Goal: Task Accomplishment & Management: Complete application form

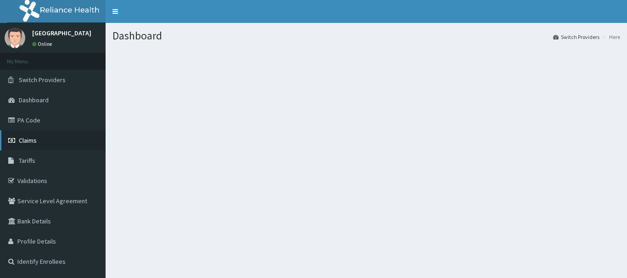
click at [26, 140] on span "Claims" at bounding box center [28, 140] width 18 height 8
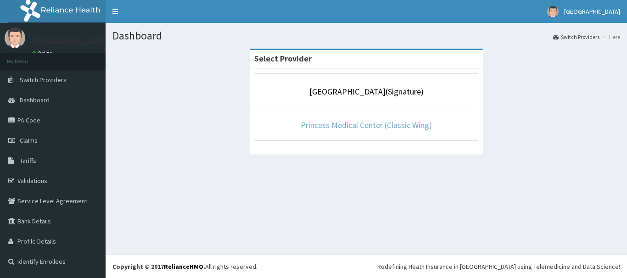
click at [381, 128] on link "Princess Medical Center (Classic Wing)" at bounding box center [366, 125] width 131 height 11
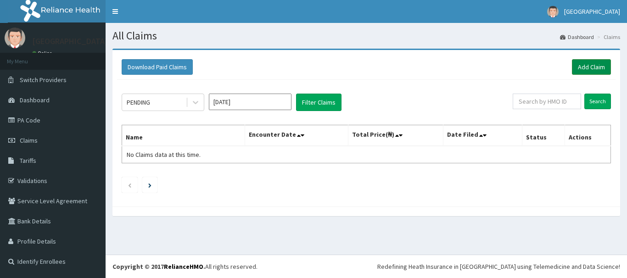
click at [591, 62] on link "Add Claim" at bounding box center [591, 67] width 39 height 16
click at [584, 68] on link "Add Claim" at bounding box center [591, 67] width 39 height 16
click at [587, 63] on link "Add Claim" at bounding box center [591, 67] width 39 height 16
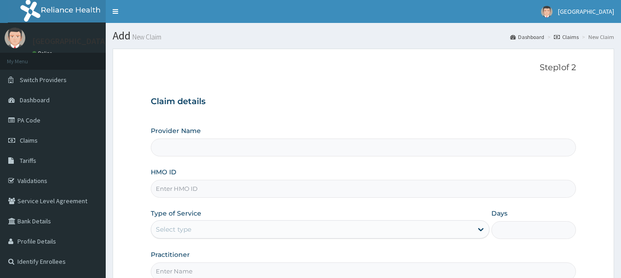
click at [199, 187] on input "HMO ID" at bounding box center [363, 189] width 425 height 18
type input "[GEOGRAPHIC_DATA](Signature)"
paste input "ADN/10054/A"
type input "ADN/10054/A"
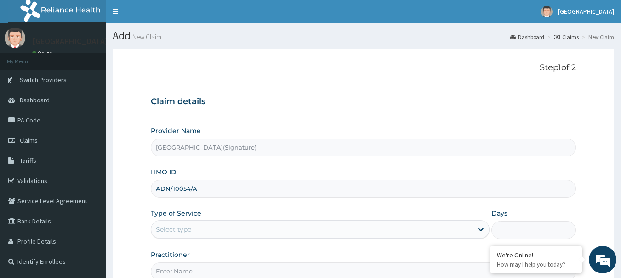
scroll to position [92, 0]
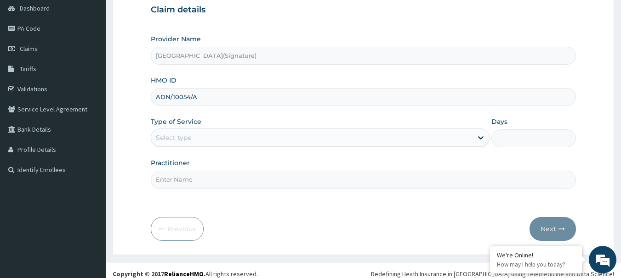
click at [195, 138] on div "Select type" at bounding box center [311, 137] width 321 height 15
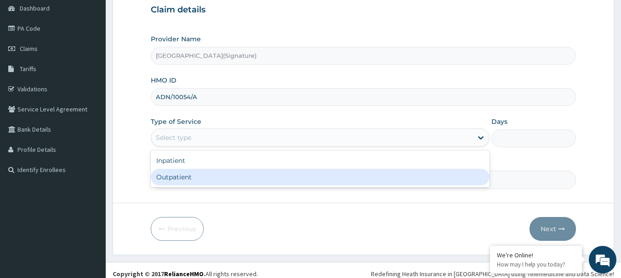
click at [193, 178] on div "Outpatient" at bounding box center [320, 177] width 339 height 17
type input "1"
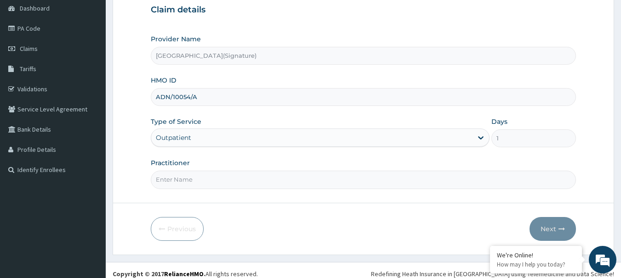
click at [193, 181] on input "Practitioner" at bounding box center [363, 180] width 425 height 18
type input "Dr. CHIORLU JOHN"
click at [525, 232] on div "Previous Next" at bounding box center [363, 229] width 425 height 24
click at [546, 233] on button "Next" at bounding box center [552, 229] width 46 height 24
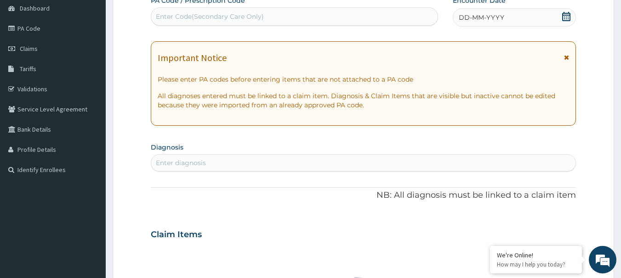
click at [296, 12] on div "Enter Code(Secondary Care Only)" at bounding box center [294, 16] width 287 height 15
paste input "PA/95904A"
type input "PA/95904A"
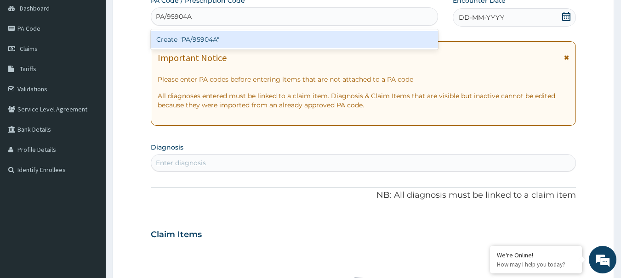
click at [263, 31] on div "Create "PA/95904A"" at bounding box center [295, 39] width 288 height 20
click at [262, 33] on div "Create "PA/95904A"" at bounding box center [295, 39] width 288 height 17
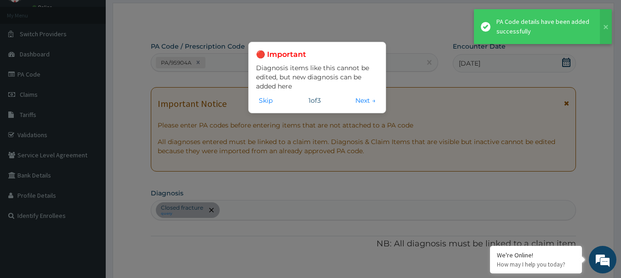
scroll to position [243, 0]
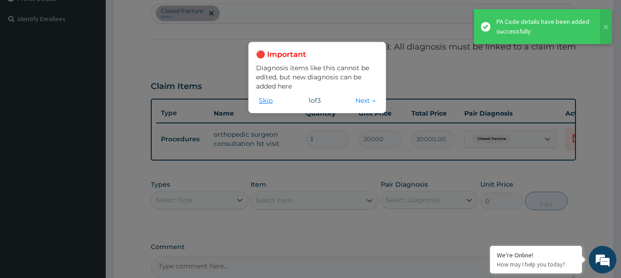
click at [266, 103] on button "Skip" at bounding box center [265, 101] width 19 height 10
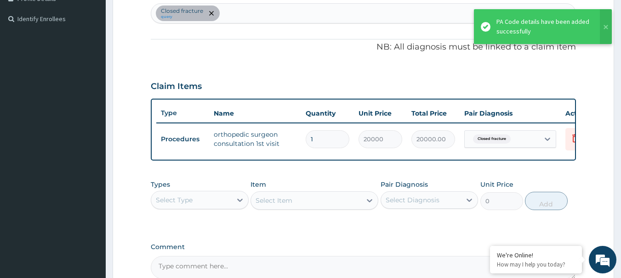
scroll to position [335, 0]
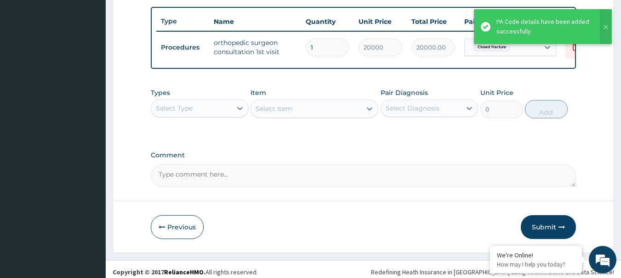
click at [214, 116] on div "Select Type" at bounding box center [191, 108] width 80 height 15
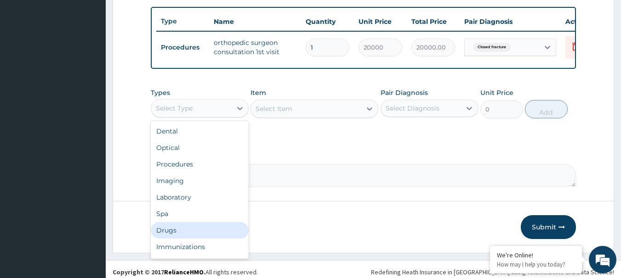
click at [185, 235] on div "Drugs" at bounding box center [200, 230] width 98 height 17
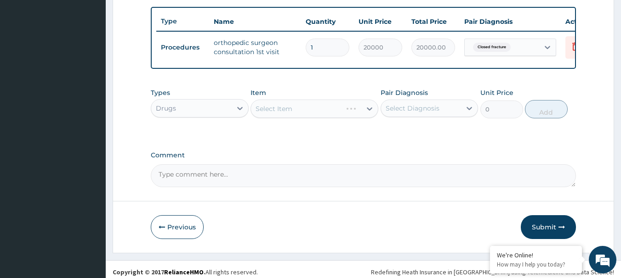
click at [317, 111] on div "Select Item" at bounding box center [314, 109] width 128 height 18
click at [308, 114] on div "Select Item" at bounding box center [314, 109] width 128 height 18
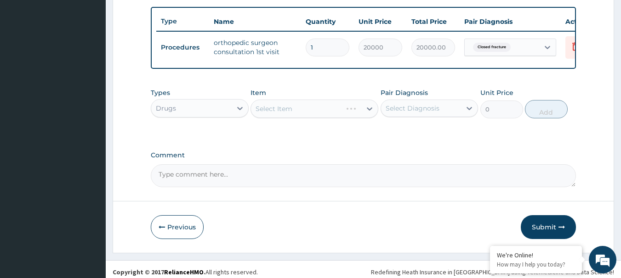
click at [308, 115] on div "Select Item" at bounding box center [314, 109] width 128 height 18
click at [335, 112] on div "Select Item" at bounding box center [314, 109] width 128 height 18
click at [322, 112] on div "Select Item" at bounding box center [314, 109] width 128 height 18
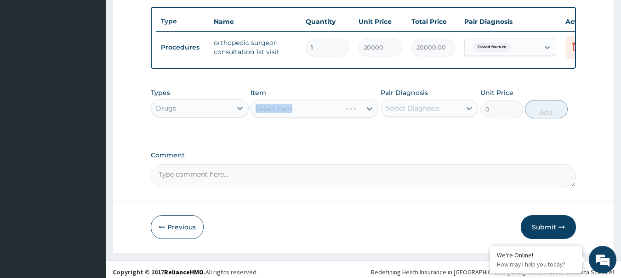
click at [322, 112] on div "Select Item" at bounding box center [314, 109] width 128 height 18
click at [317, 117] on div "Select Item" at bounding box center [314, 109] width 128 height 18
click at [301, 111] on div "Select Item" at bounding box center [314, 109] width 128 height 18
click at [295, 113] on div "Select Item" at bounding box center [314, 109] width 128 height 18
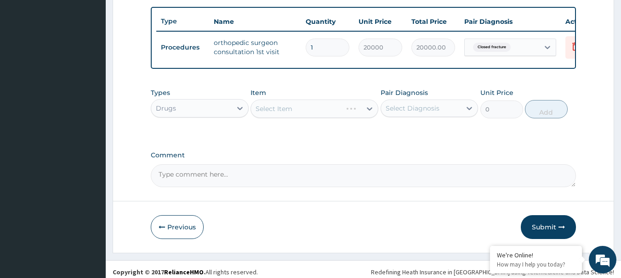
click at [295, 113] on div "Select Item" at bounding box center [314, 109] width 128 height 18
click at [294, 116] on div "Select Item" at bounding box center [306, 109] width 110 height 15
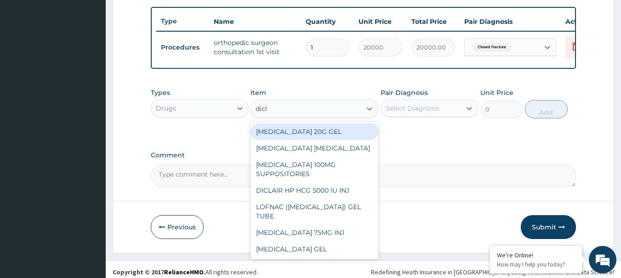
type input "diclo"
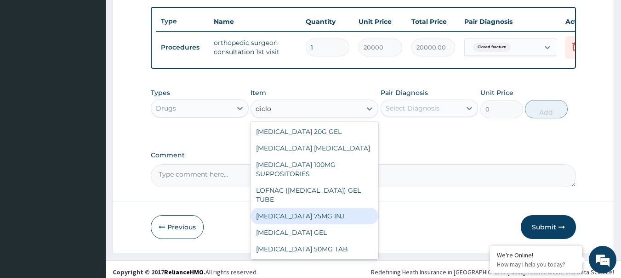
click at [322, 225] on div "DICLOFENAC 75MG INJ" at bounding box center [314, 216] width 128 height 17
type input "631.3050000000001"
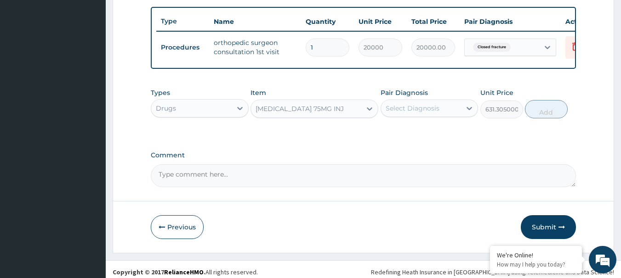
click at [410, 106] on div "Pair Diagnosis Select Diagnosis" at bounding box center [429, 103] width 98 height 30
click at [410, 113] on div "Select Diagnosis" at bounding box center [412, 108] width 54 height 9
click at [412, 136] on label "Closed fracture" at bounding box center [420, 130] width 50 height 9
checkbox input "true"
click at [549, 119] on button "Add" at bounding box center [546, 109] width 43 height 18
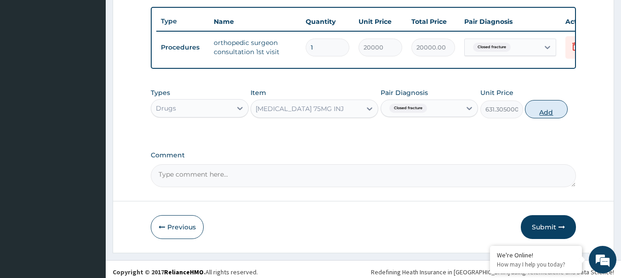
type input "0"
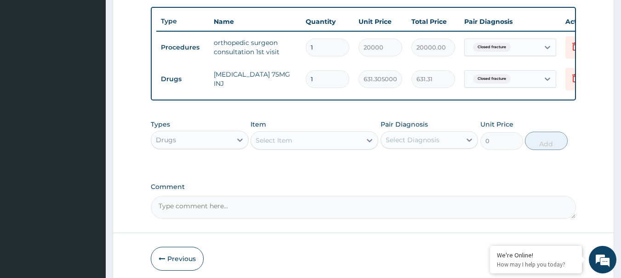
click at [290, 144] on div "Select Item" at bounding box center [273, 140] width 37 height 9
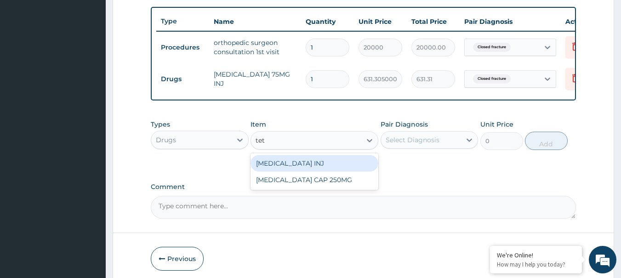
type input "teta"
click at [319, 168] on div "TETANUS TOXOID INJ" at bounding box center [314, 163] width 128 height 17
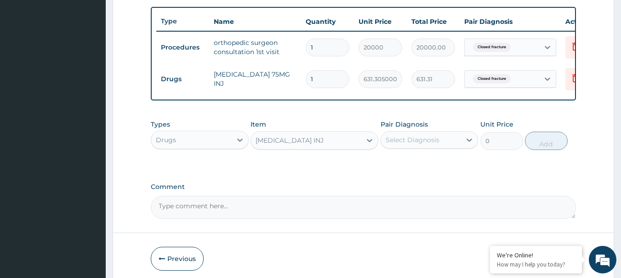
type input "1350"
click at [395, 145] on div "Select Diagnosis" at bounding box center [412, 140] width 54 height 9
click at [407, 173] on div "Closed fracture" at bounding box center [429, 163] width 98 height 19
checkbox input "true"
click at [563, 146] on button "Add" at bounding box center [546, 141] width 43 height 18
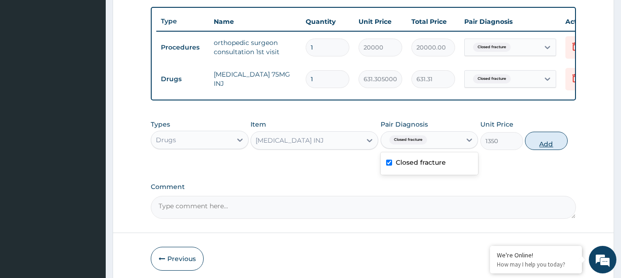
type input "0"
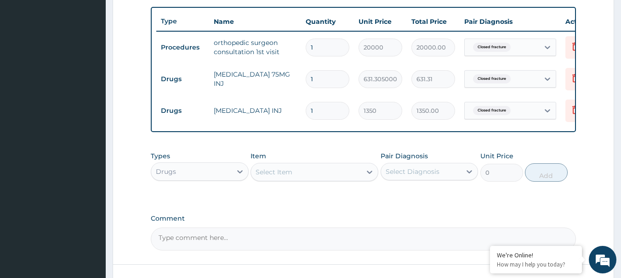
click at [287, 177] on div "Select Item" at bounding box center [273, 172] width 37 height 9
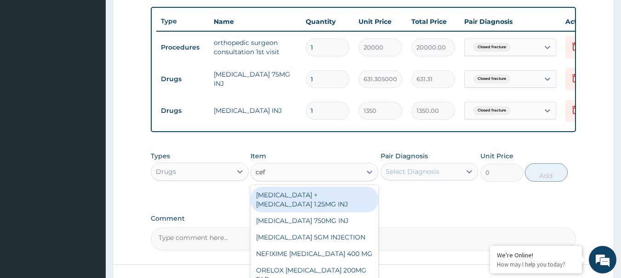
type input "ceft"
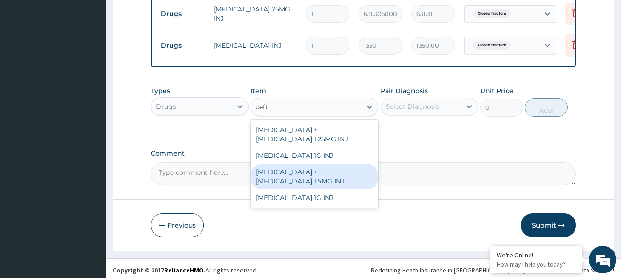
scroll to position [411, 0]
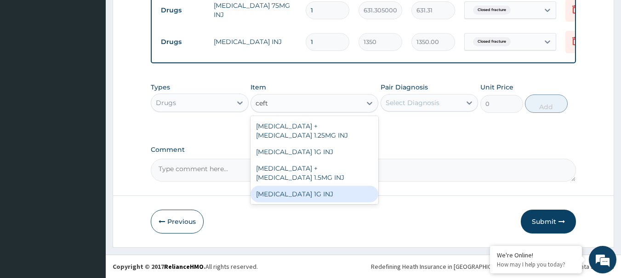
click at [313, 194] on div "CEFTRIAXONE 1G INJ" at bounding box center [314, 194] width 128 height 17
type input "3638.685"
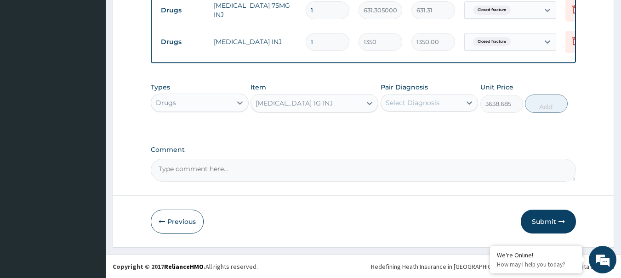
click at [412, 103] on div "Select Diagnosis" at bounding box center [412, 102] width 54 height 9
click at [412, 124] on label "Closed fracture" at bounding box center [420, 125] width 50 height 9
checkbox input "true"
click at [538, 105] on button "Add" at bounding box center [546, 104] width 43 height 18
type input "0"
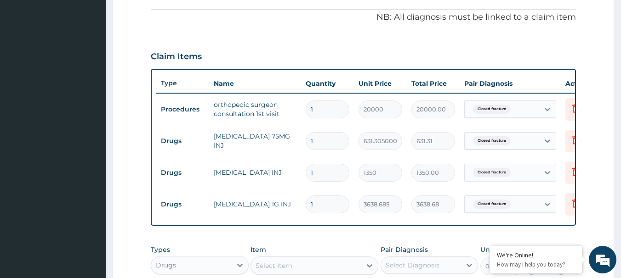
scroll to position [181, 0]
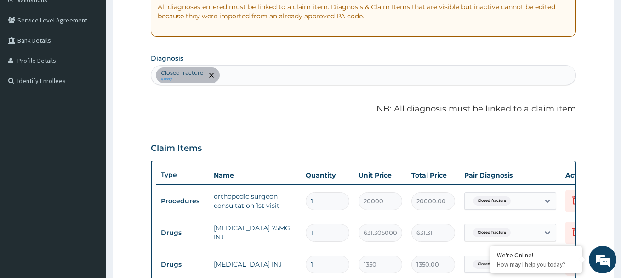
click at [312, 79] on div "Closed fracture query" at bounding box center [363, 75] width 424 height 19
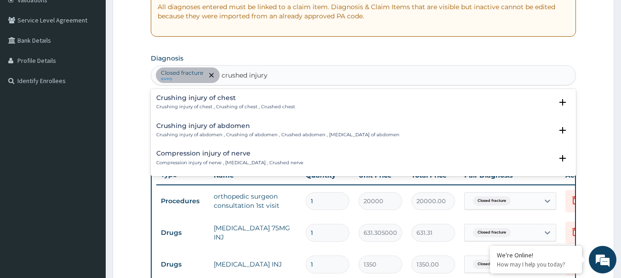
type input "crushed injury"
click at [129, 144] on form "Step 2 of 2 PA Code / Prescription Code PA/95904A Encounter Date 08-08-2025 Imp…" at bounding box center [363, 185] width 501 height 634
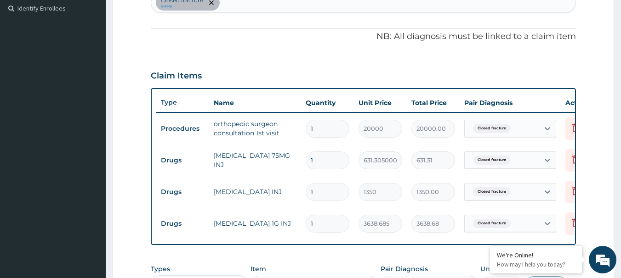
scroll to position [411, 0]
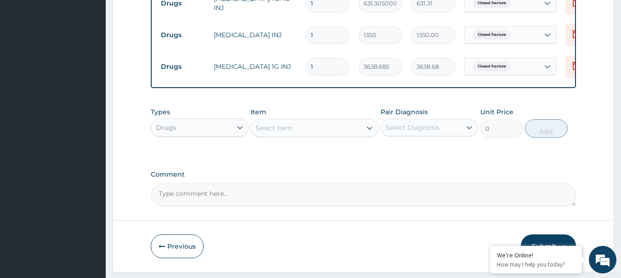
click at [221, 204] on textarea "Comment" at bounding box center [363, 195] width 425 height 23
click at [159, 203] on textarea "Diagnosis: Crushed Injury" at bounding box center [363, 195] width 425 height 23
type textarea "Additional diagnosis: Crushed Injury"
click at [311, 156] on div "Types Drugs Item Select Item Pair Diagnosis Select Diagnosis Unit Price 0 Add" at bounding box center [363, 129] width 425 height 53
click at [211, 135] on div "Drugs" at bounding box center [191, 127] width 80 height 15
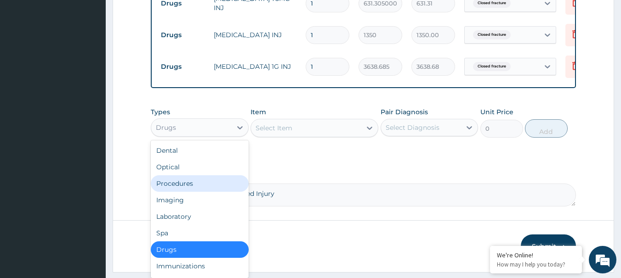
click at [191, 192] on div "Procedures" at bounding box center [200, 183] width 98 height 17
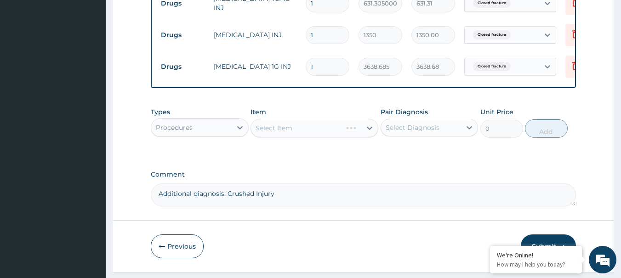
click at [294, 135] on div "Select Item" at bounding box center [314, 128] width 128 height 18
click at [282, 133] on div "Select Item" at bounding box center [273, 128] width 37 height 9
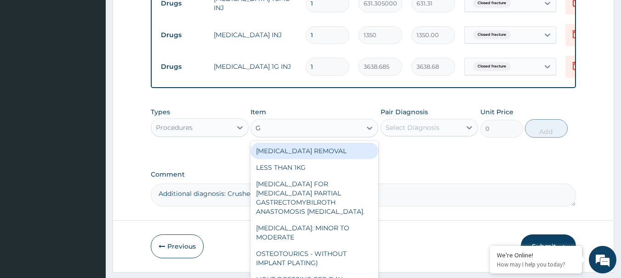
type input "GP"
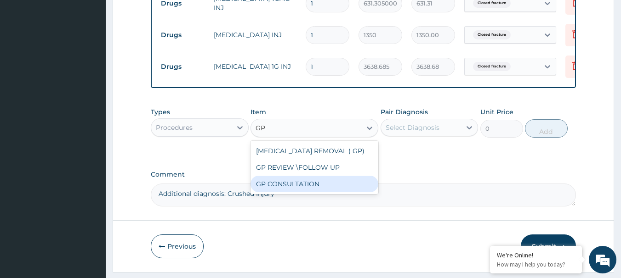
click at [306, 192] on div "GP CONSULTATION" at bounding box center [314, 184] width 128 height 17
type input "4500"
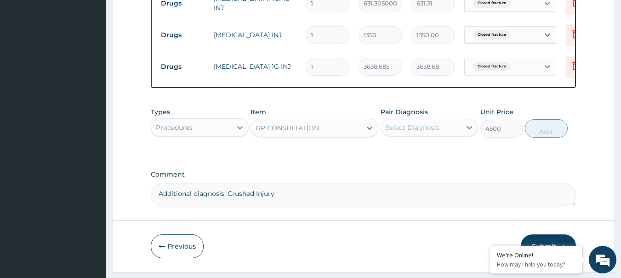
click at [439, 135] on div "Select Diagnosis" at bounding box center [421, 127] width 80 height 15
click at [435, 155] on label "Closed fracture" at bounding box center [420, 150] width 50 height 9
checkbox input "true"
click at [541, 138] on button "Add" at bounding box center [546, 128] width 43 height 18
type input "0"
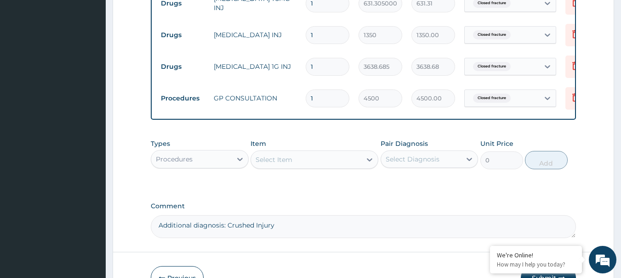
click at [279, 164] on div "Select Item" at bounding box center [273, 159] width 37 height 9
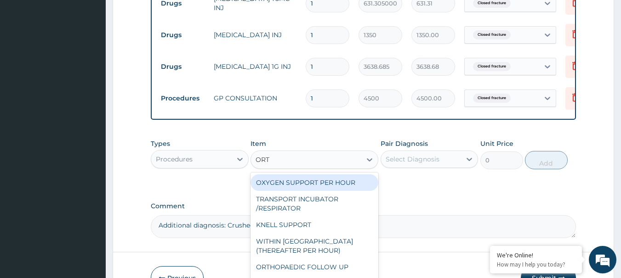
type input "ORTH"
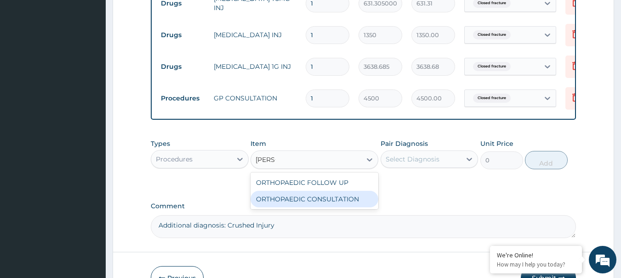
click at [312, 208] on div "ORTHOPAEDIC CONSULTATION" at bounding box center [314, 199] width 128 height 17
type input "37500"
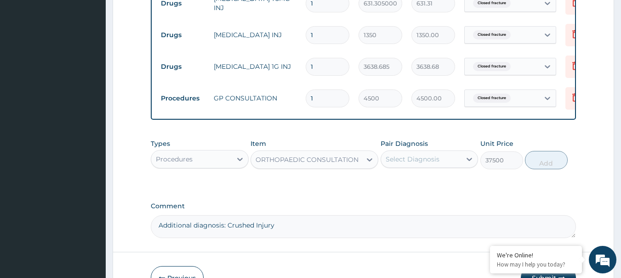
click at [408, 167] on div "Select Diagnosis" at bounding box center [421, 159] width 80 height 15
click at [408, 185] on label "Closed fracture" at bounding box center [420, 181] width 50 height 9
checkbox input "true"
click at [531, 167] on button "Add" at bounding box center [546, 160] width 43 height 18
type input "0"
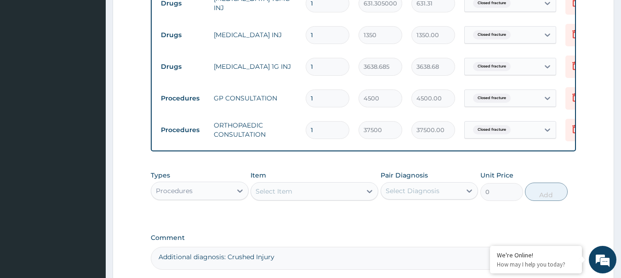
scroll to position [319, 0]
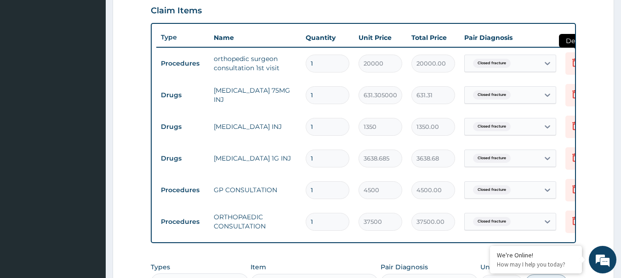
click at [567, 63] on icon at bounding box center [575, 63] width 20 height 23
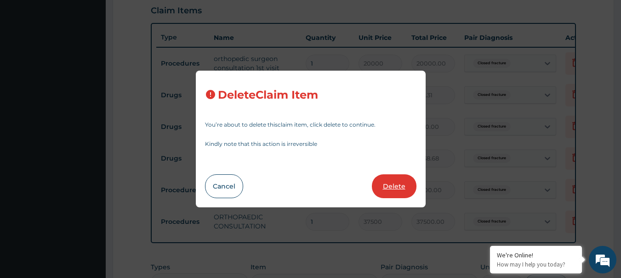
click at [399, 183] on button "Delete" at bounding box center [394, 187] width 45 height 24
type input "631.3050000000001"
type input "631.31"
type input "1350"
type input "1350.00"
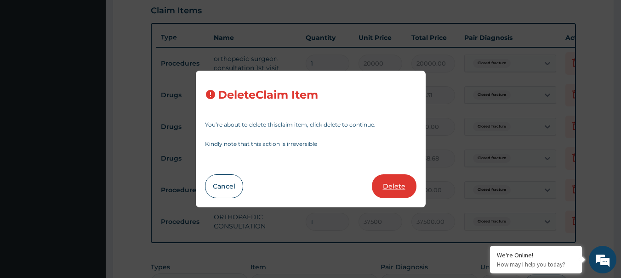
type input "3638.685"
type input "3638.68"
type input "4500"
type input "4500.00"
type input "37500"
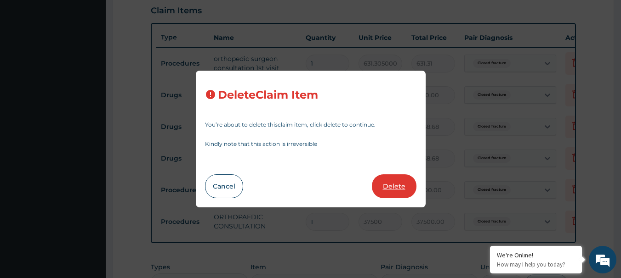
type input "37500.00"
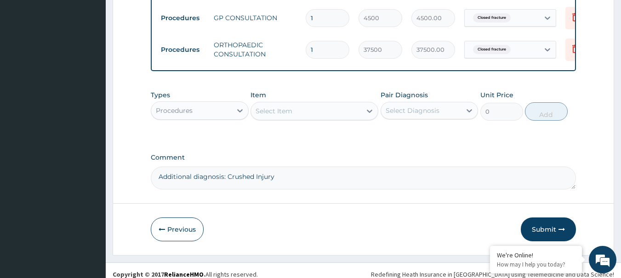
scroll to position [474, 0]
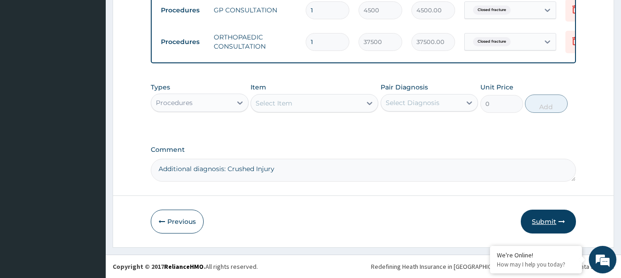
click at [552, 228] on button "Submit" at bounding box center [547, 222] width 55 height 24
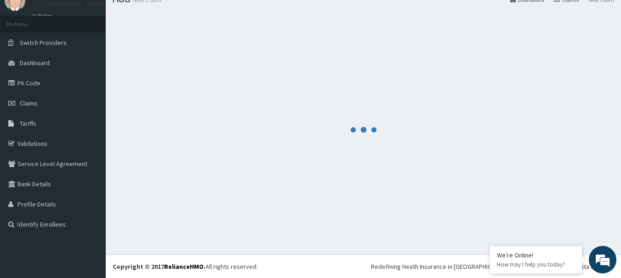
scroll to position [37, 0]
click at [38, 99] on link "Claims" at bounding box center [53, 103] width 106 height 20
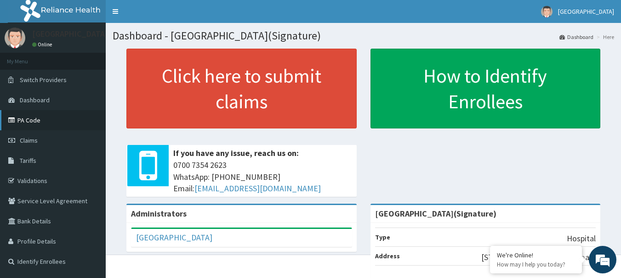
click at [35, 124] on link "PA Code" at bounding box center [53, 120] width 106 height 20
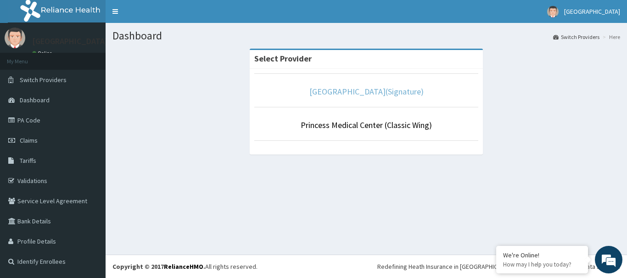
click at [370, 91] on link "[GEOGRAPHIC_DATA](Signature)" at bounding box center [367, 91] width 114 height 11
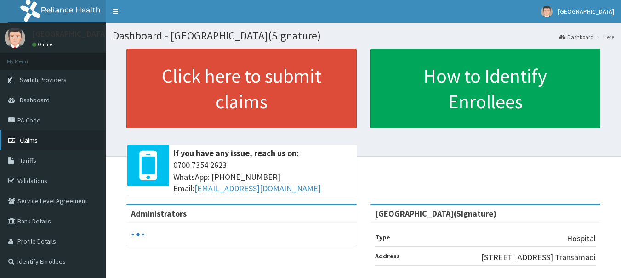
click at [33, 141] on span "Claims" at bounding box center [29, 140] width 18 height 8
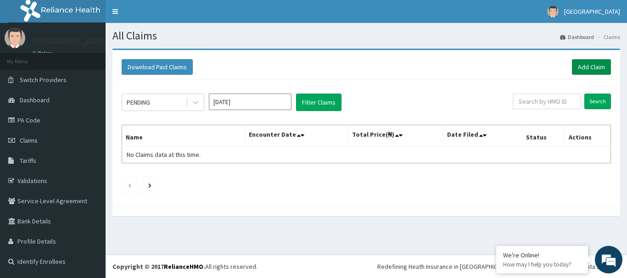
click at [590, 68] on link "Add Claim" at bounding box center [591, 67] width 39 height 16
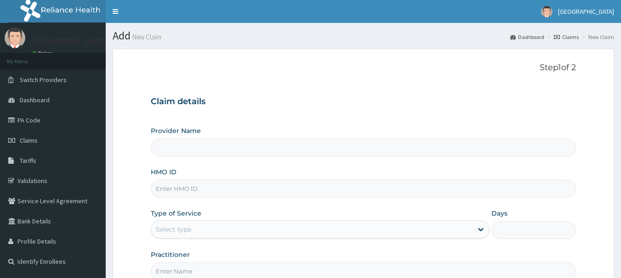
type input "[GEOGRAPHIC_DATA](Signature)"
paste input "TMQ/10298/A"
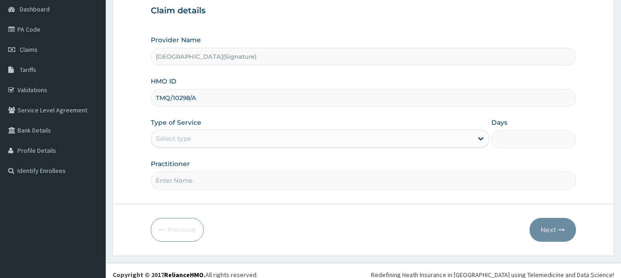
scroll to position [92, 0]
type input "TMQ/10298/A"
click at [223, 141] on div "Select type" at bounding box center [311, 137] width 321 height 15
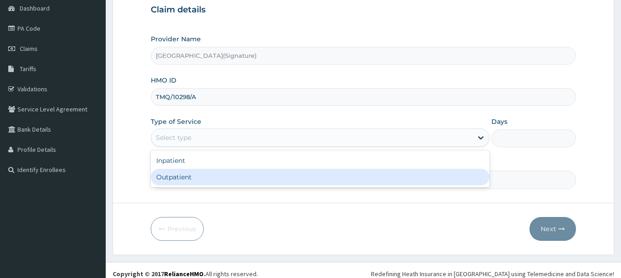
click at [204, 183] on div "Outpatient" at bounding box center [320, 177] width 339 height 17
type input "1"
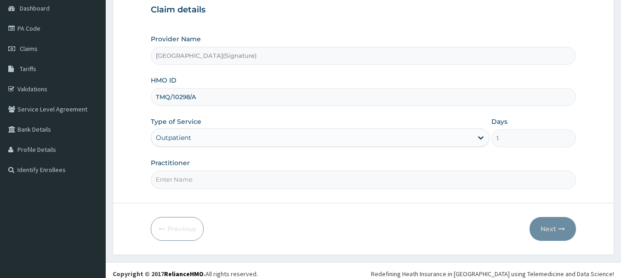
click at [204, 183] on input "Practitioner" at bounding box center [363, 180] width 425 height 18
type input "Dr. [PERSON_NAME]"
click at [543, 228] on button "Next" at bounding box center [552, 229] width 46 height 24
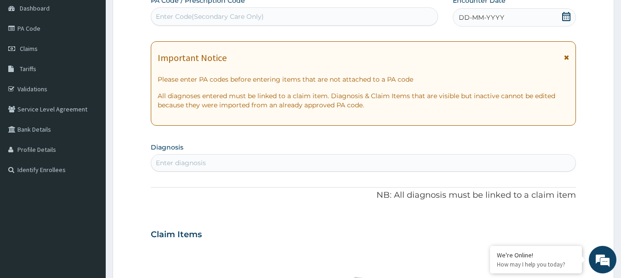
click at [565, 17] on icon at bounding box center [566, 16] width 8 height 9
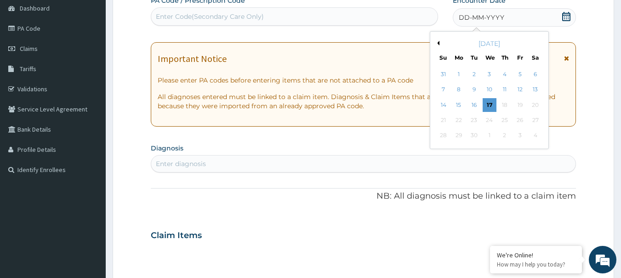
click at [438, 42] on button "Previous Month" at bounding box center [437, 43] width 5 height 5
click at [475, 107] on div "12" at bounding box center [474, 105] width 14 height 14
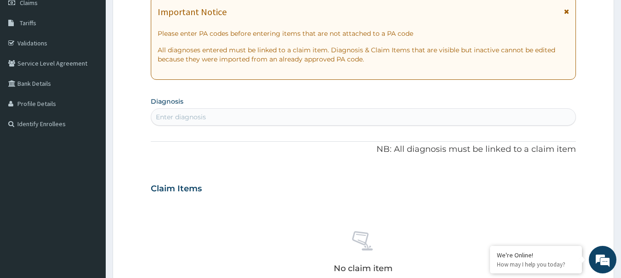
scroll to position [0, 0]
click at [246, 113] on div "Enter diagnosis" at bounding box center [363, 117] width 424 height 15
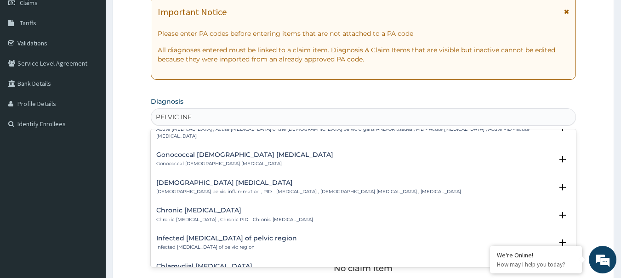
scroll to position [92, 0]
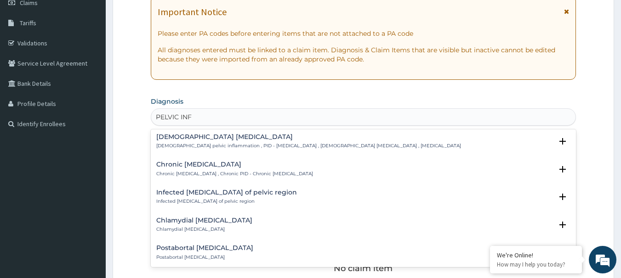
click at [213, 144] on p "Female pelvic inflammation , PID - pelvic inflammatory disease , Female pelvic …" at bounding box center [308, 146] width 305 height 6
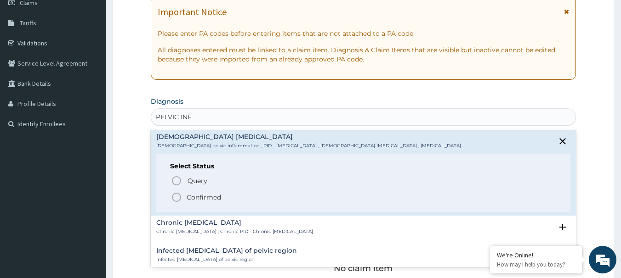
type input "PELVIC INF"
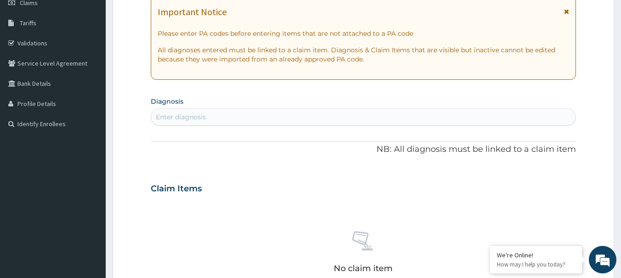
click at [208, 114] on div "Enter diagnosis" at bounding box center [363, 117] width 424 height 15
type input "PELVIC INFLAMM"
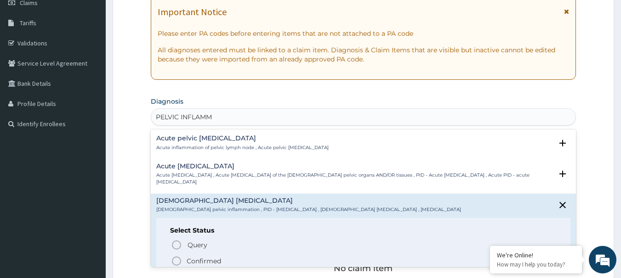
click at [178, 257] on icon "status option filled" at bounding box center [176, 261] width 11 height 11
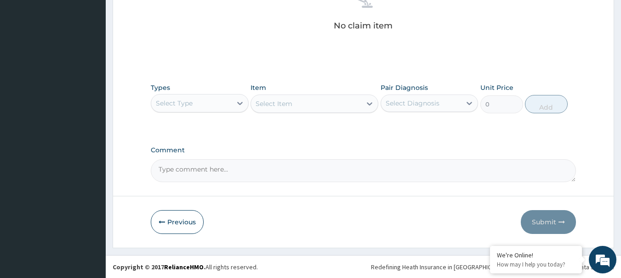
scroll to position [384, 0]
click at [203, 106] on div "Select Type" at bounding box center [191, 103] width 80 height 15
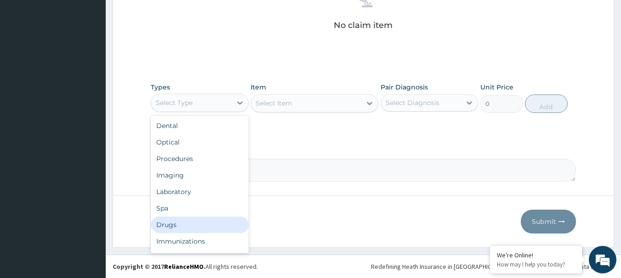
click at [167, 226] on div "Drugs" at bounding box center [200, 225] width 98 height 17
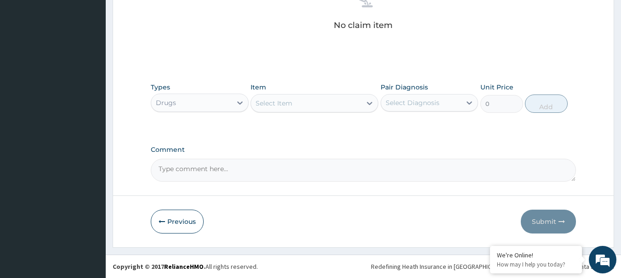
click at [279, 104] on div "Select Item" at bounding box center [273, 103] width 37 height 9
click at [288, 105] on div "Select Item" at bounding box center [273, 103] width 37 height 9
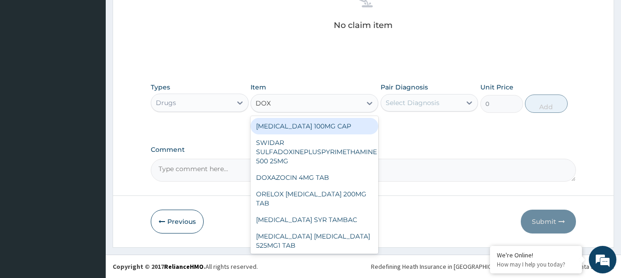
type input "DOXY"
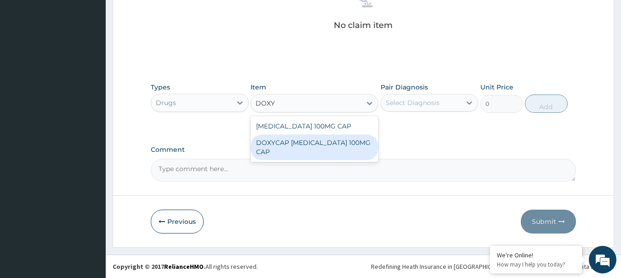
click at [304, 146] on div "DOXYCAP DOXYCYCLINE 100MG CAP" at bounding box center [314, 148] width 128 height 26
type input "106.51875"
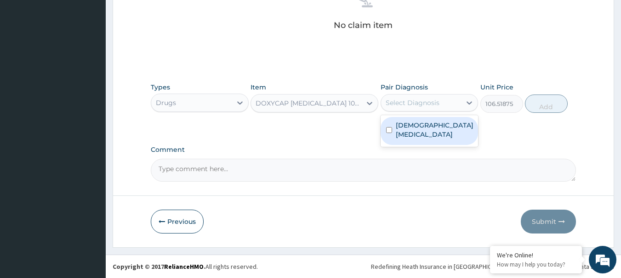
click at [408, 105] on div "Select Diagnosis" at bounding box center [412, 102] width 54 height 9
click at [404, 125] on label "Female pelvic inflammatory disease" at bounding box center [434, 130] width 78 height 18
checkbox input "true"
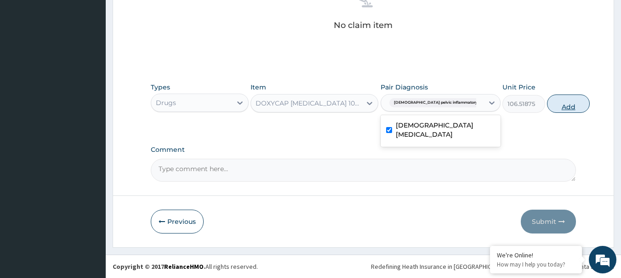
click at [547, 101] on button "Add" at bounding box center [568, 104] width 43 height 18
type input "0"
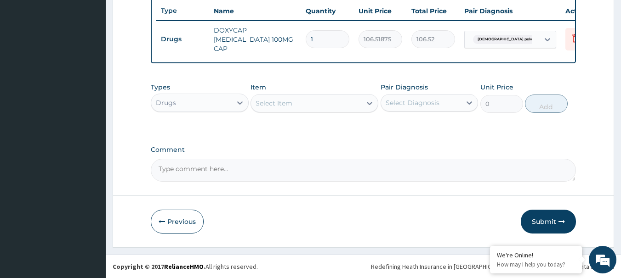
scroll to position [347, 0]
click at [289, 100] on div "Select Item" at bounding box center [273, 103] width 37 height 9
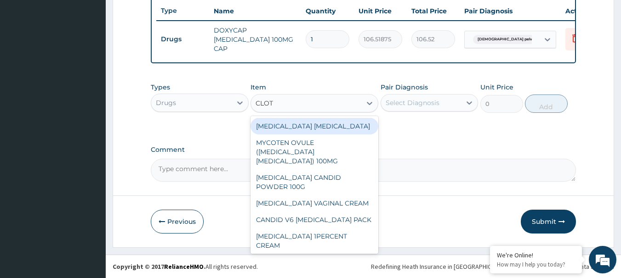
type input "CLOTR"
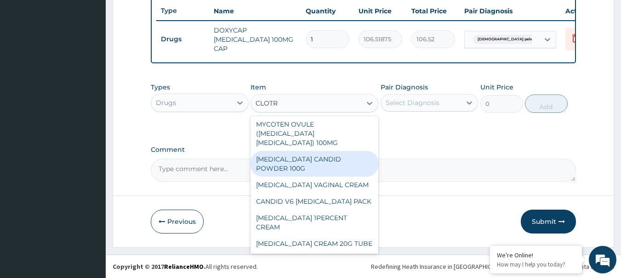
scroll to position [0, 0]
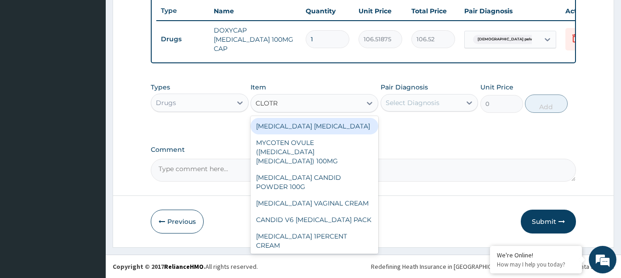
click at [313, 132] on div "CLOTRIMAZOLE PESSARY" at bounding box center [314, 126] width 128 height 17
type input "5185.5"
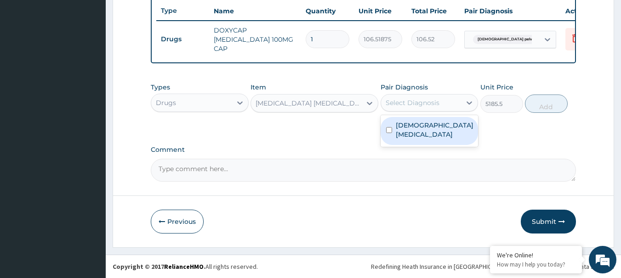
click at [412, 104] on div "Select Diagnosis" at bounding box center [412, 102] width 54 height 9
click at [407, 121] on label "Female pelvic inflammatory disease" at bounding box center [434, 130] width 78 height 18
checkbox input "true"
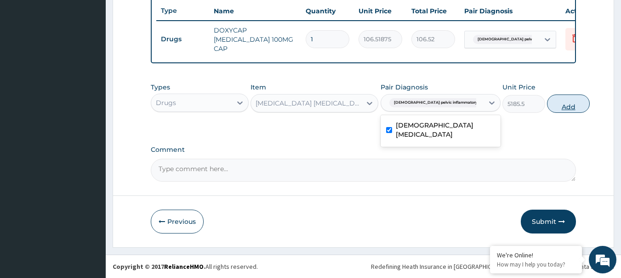
click at [547, 107] on button "Add" at bounding box center [568, 104] width 43 height 18
type input "0"
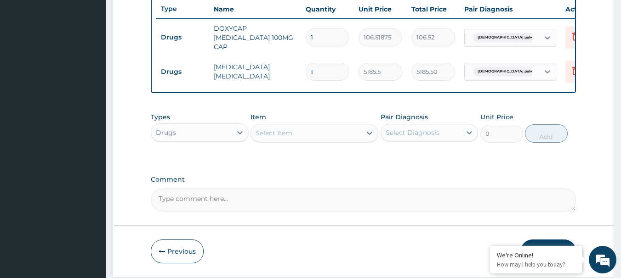
click at [277, 133] on div "Select Item" at bounding box center [273, 133] width 37 height 9
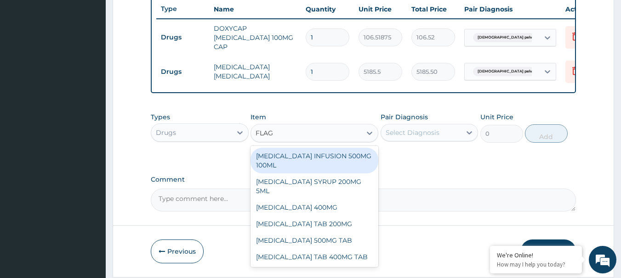
type input "FLAGY"
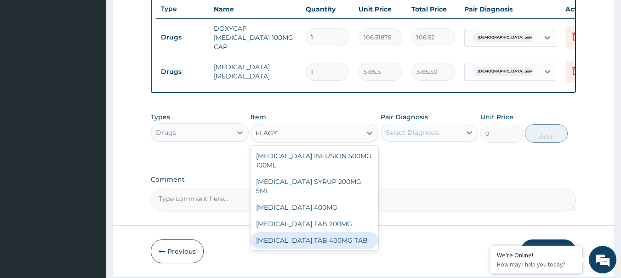
click at [311, 232] on div "FLAGYL TAB 400MG TAB" at bounding box center [314, 240] width 128 height 17
type input "153.387"
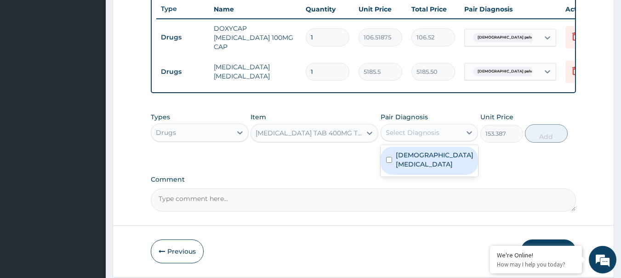
click at [405, 136] on div "Select Diagnosis" at bounding box center [412, 132] width 54 height 9
click at [420, 167] on label "Female pelvic inflammatory disease" at bounding box center [434, 160] width 78 height 18
checkbox input "true"
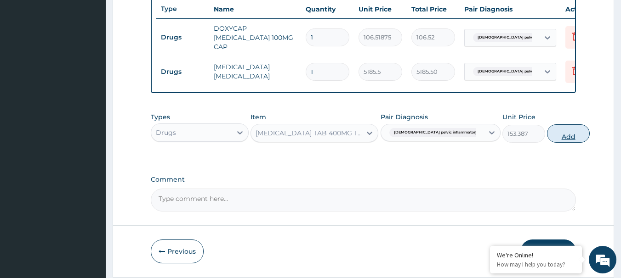
click at [550, 136] on button "Add" at bounding box center [568, 133] width 43 height 18
type input "0"
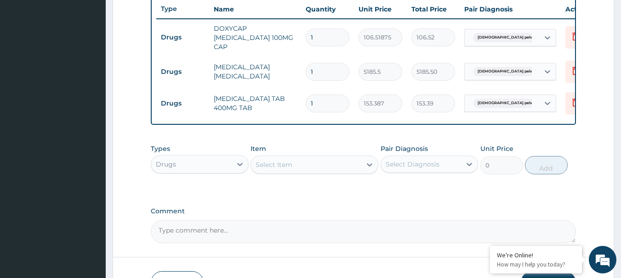
drag, startPoint x: 317, startPoint y: 103, endPoint x: 299, endPoint y: 103, distance: 18.8
click at [299, 103] on tr "Drugs FLAGYL TAB 400MG TAB 1 153.387 153.39 Female pelvic inflammatory dis... D…" at bounding box center [381, 104] width 450 height 32
type input "4"
type input "613.55"
type input "42"
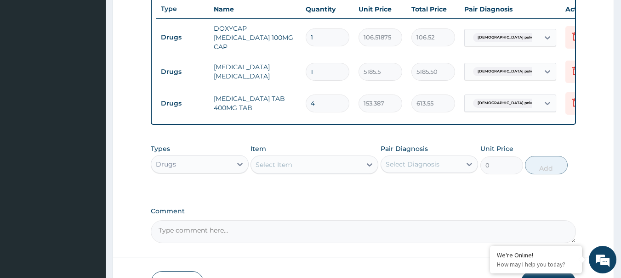
type input "6442.25"
type input "42"
drag, startPoint x: 324, startPoint y: 38, endPoint x: 304, endPoint y: 38, distance: 20.2
click at [304, 38] on td "1" at bounding box center [327, 37] width 53 height 27
type input "2"
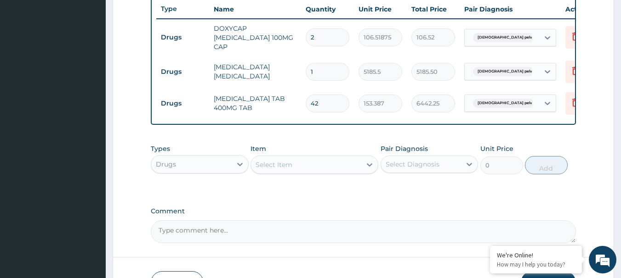
type input "213.04"
type input "28"
type input "2982.53"
type input "28"
click at [287, 169] on div "Select Item" at bounding box center [273, 164] width 37 height 9
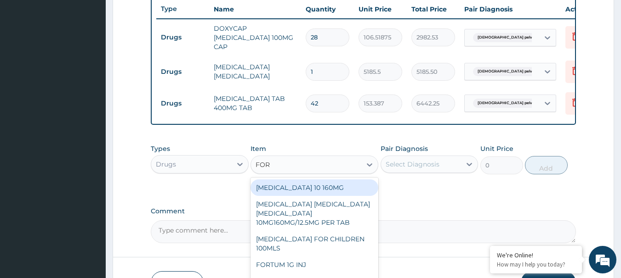
type input "FORT"
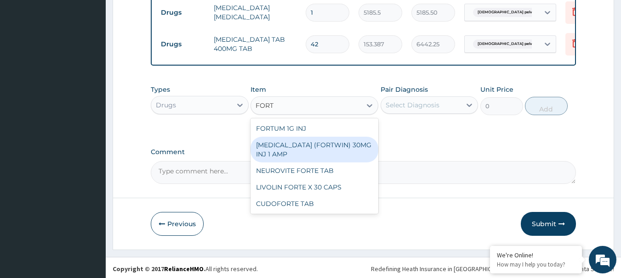
scroll to position [411, 0]
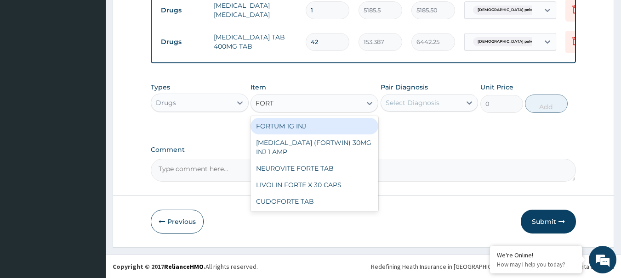
click at [292, 126] on div "FORTUM 1G INJ" at bounding box center [314, 126] width 128 height 17
type input "16190.85"
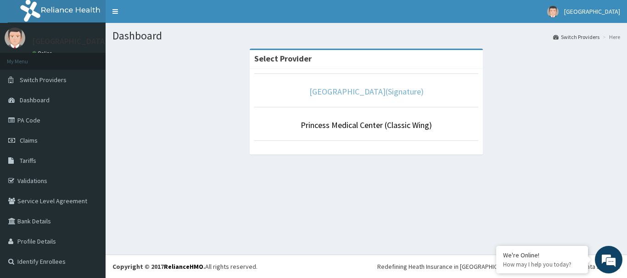
click at [356, 93] on link "[GEOGRAPHIC_DATA](Signature)" at bounding box center [367, 91] width 114 height 11
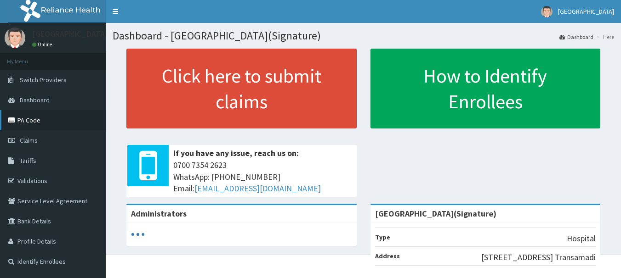
click at [30, 120] on link "PA Code" at bounding box center [53, 120] width 106 height 20
